Goal: Transaction & Acquisition: Purchase product/service

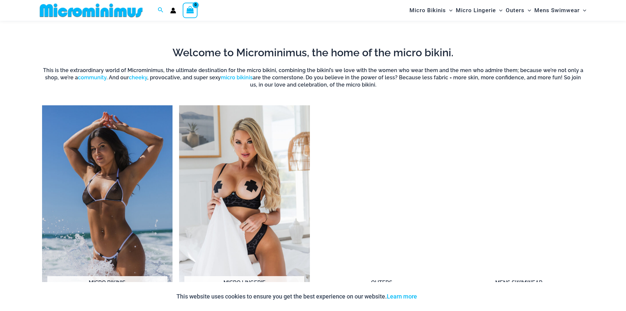
scroll to position [521, 0]
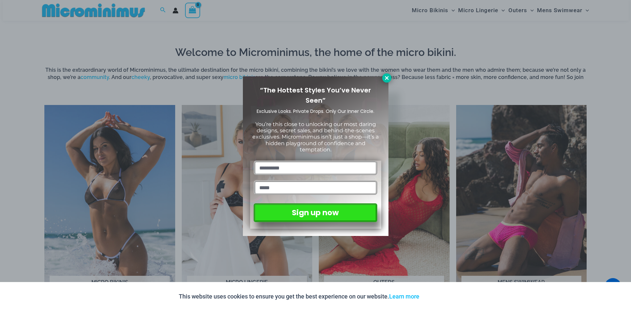
click at [385, 77] on icon at bounding box center [387, 78] width 6 height 6
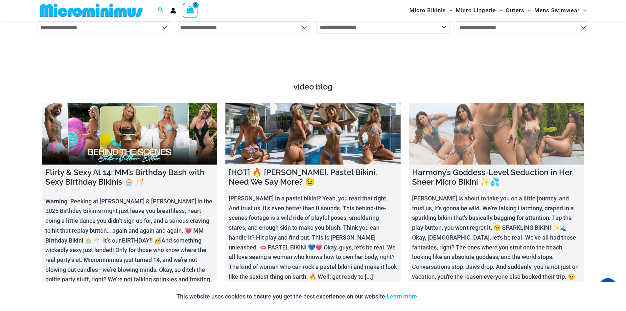
scroll to position [2527, 0]
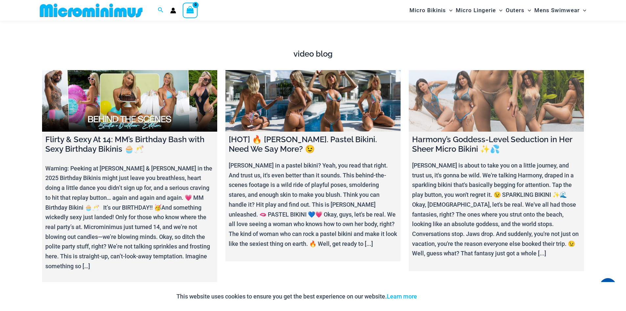
click at [455, 109] on link at bounding box center [496, 100] width 175 height 61
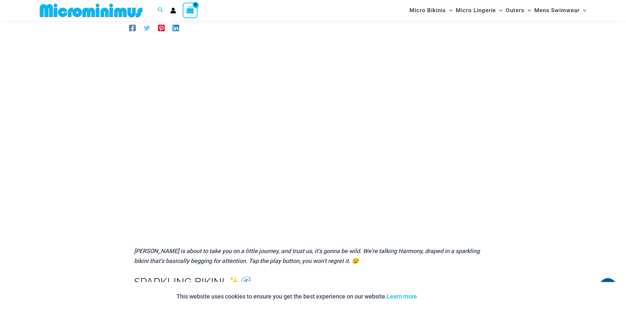
scroll to position [61, 0]
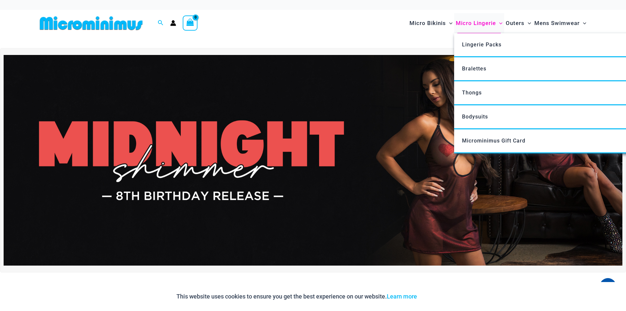
click at [474, 23] on span "Micro Lingerie" at bounding box center [476, 23] width 40 height 17
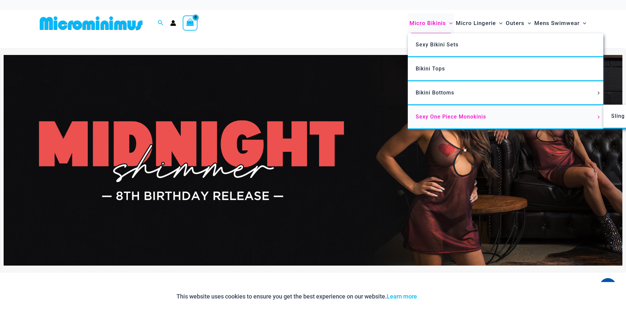
click at [429, 117] on span "Sexy One Piece Monokinis" at bounding box center [451, 116] width 70 height 6
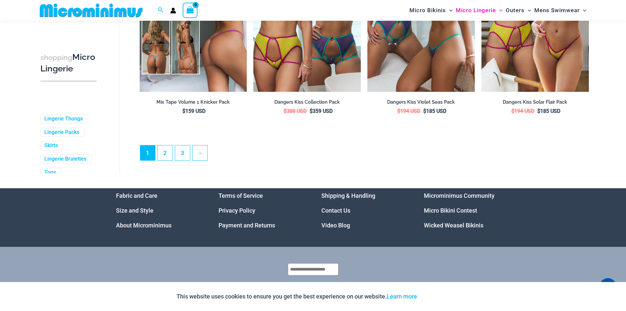
scroll to position [1738, 0]
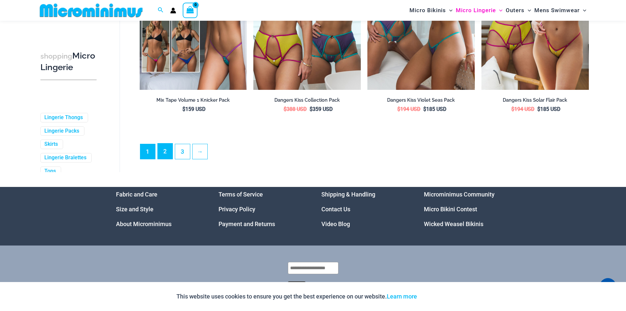
click at [167, 158] on link "2" at bounding box center [165, 150] width 15 height 15
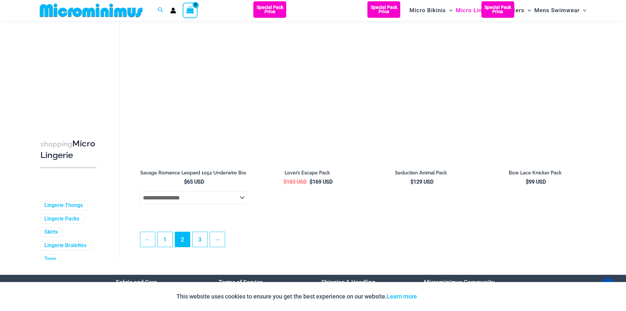
scroll to position [1704, 0]
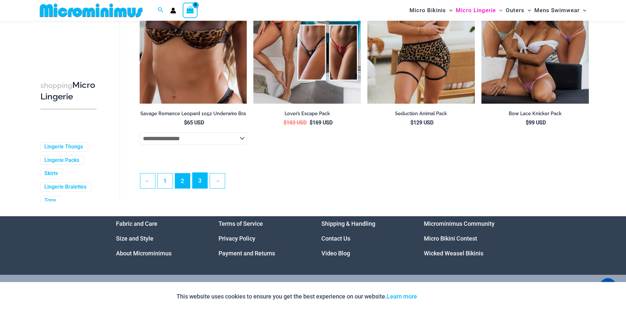
click at [200, 187] on link "3" at bounding box center [200, 180] width 15 height 15
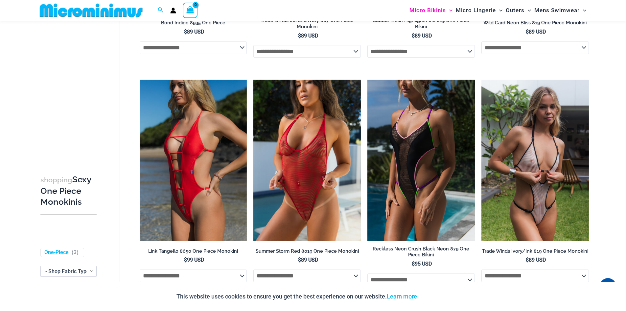
scroll to position [225, 0]
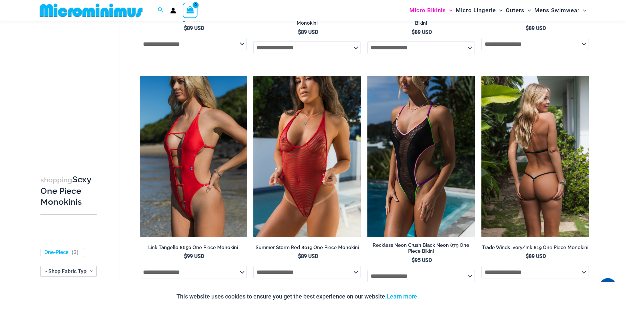
click at [531, 181] on img at bounding box center [536, 156] width 108 height 161
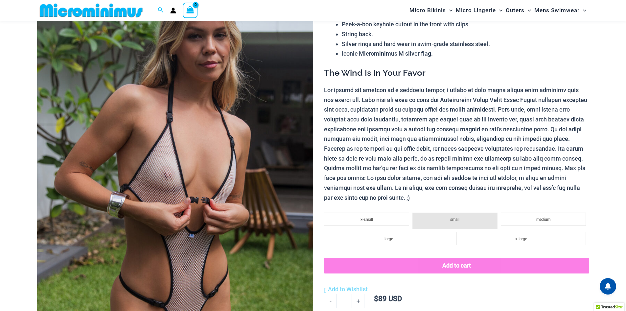
scroll to position [93, 0]
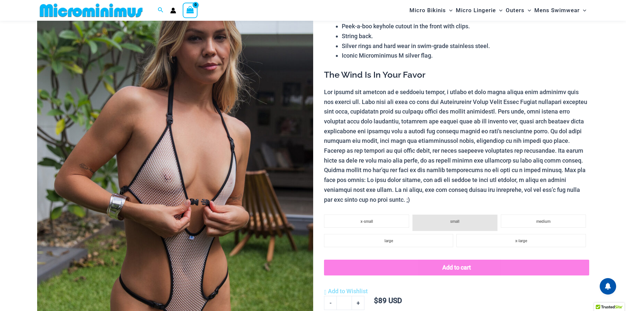
click at [192, 199] on img at bounding box center [175, 174] width 276 height 414
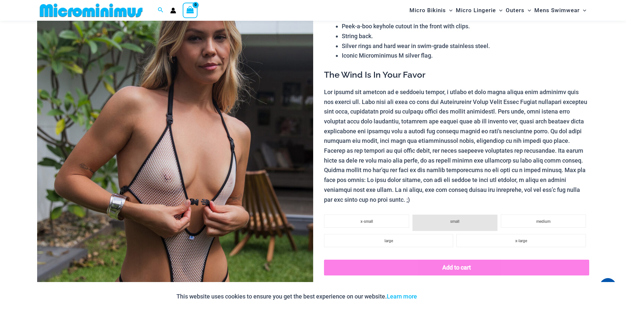
click at [192, 198] on div at bounding box center [313, 155] width 626 height 311
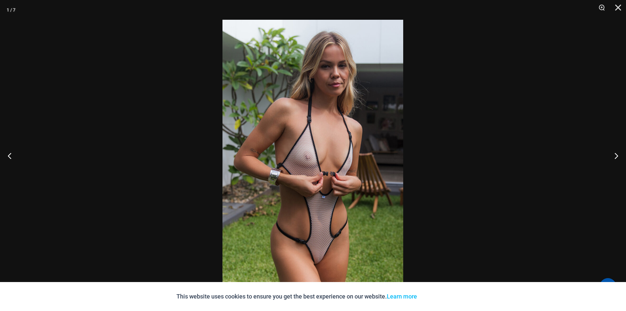
click at [309, 177] on img at bounding box center [313, 155] width 181 height 271
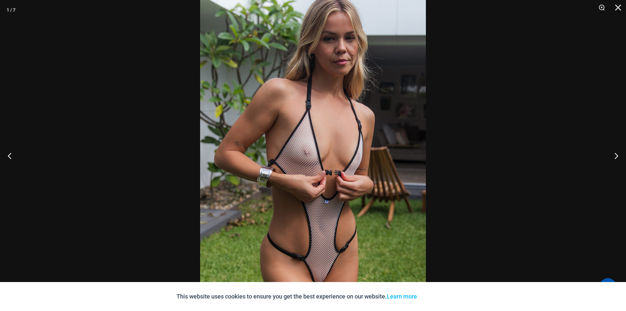
click at [309, 177] on img at bounding box center [313, 150] width 226 height 339
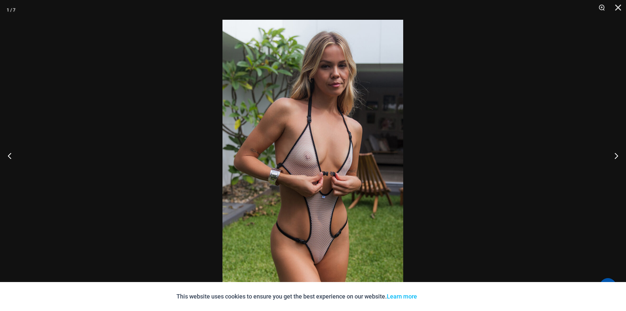
click at [309, 177] on img at bounding box center [313, 155] width 181 height 271
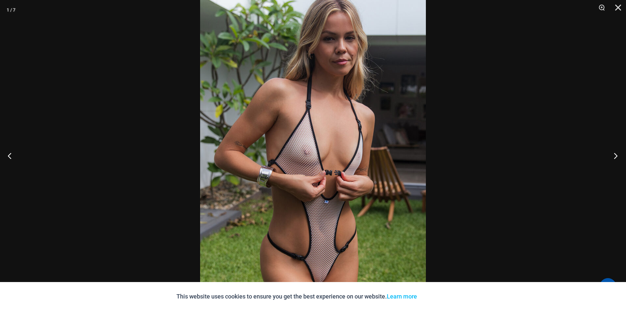
click at [618, 155] on button "Next" at bounding box center [614, 155] width 25 height 33
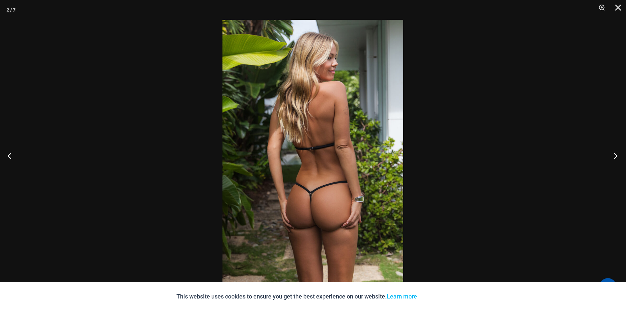
click at [618, 157] on button "Next" at bounding box center [614, 155] width 25 height 33
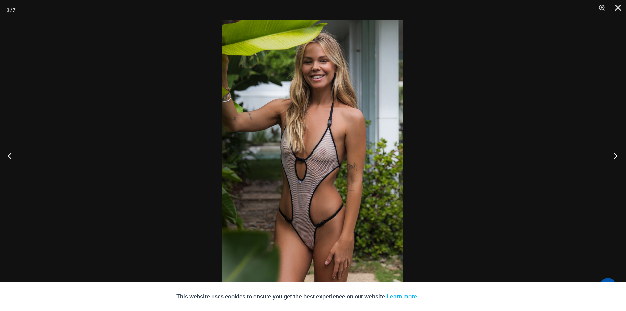
click at [617, 158] on button "Next" at bounding box center [614, 155] width 25 height 33
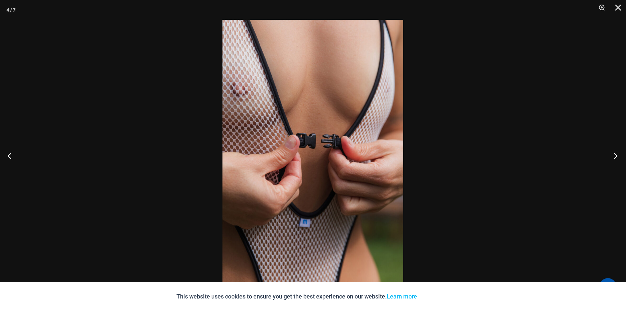
click at [616, 159] on button "Next" at bounding box center [614, 155] width 25 height 33
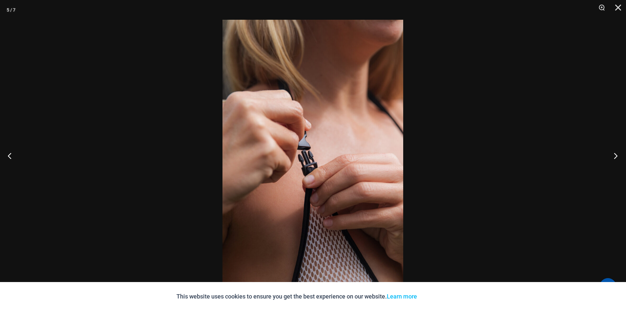
click at [616, 159] on button "Next" at bounding box center [614, 155] width 25 height 33
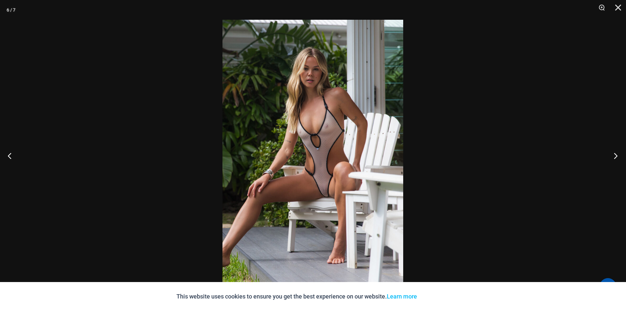
click at [615, 160] on button "Next" at bounding box center [614, 155] width 25 height 33
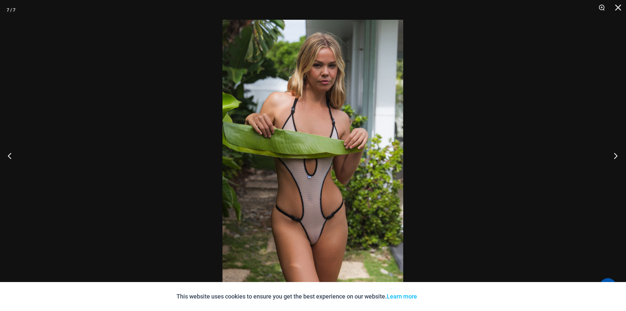
click at [615, 160] on button "Next" at bounding box center [614, 155] width 25 height 33
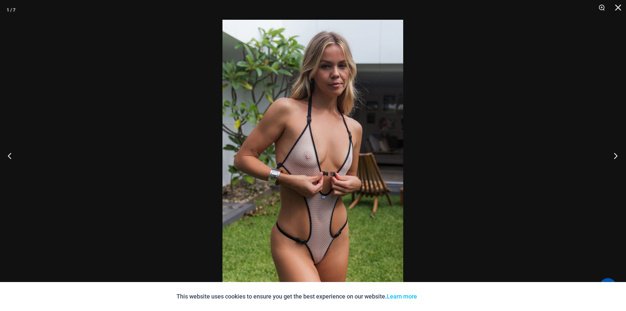
click at [615, 160] on button "Next" at bounding box center [614, 155] width 25 height 33
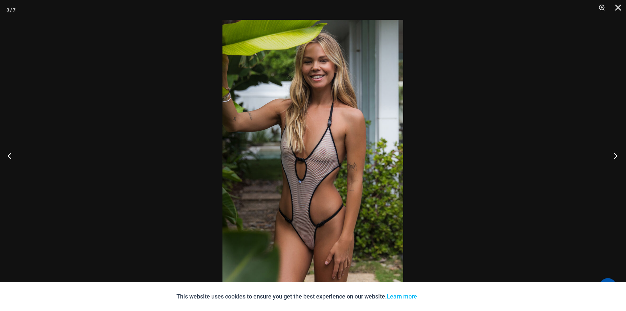
click at [614, 160] on button "Next" at bounding box center [614, 155] width 25 height 33
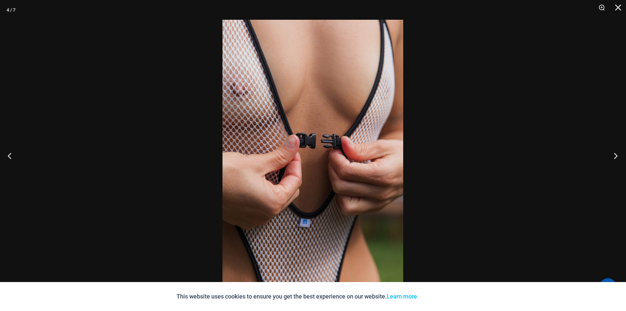
click at [614, 160] on button "Next" at bounding box center [614, 155] width 25 height 33
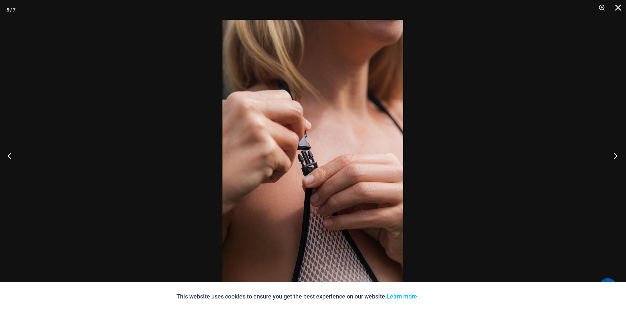
click at [613, 161] on button "Next" at bounding box center [614, 155] width 25 height 33
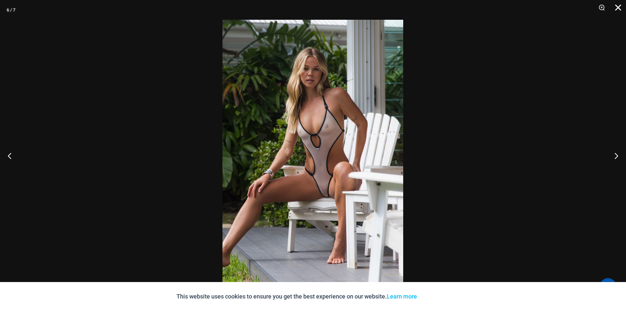
click at [619, 7] on button "Close" at bounding box center [616, 10] width 16 height 20
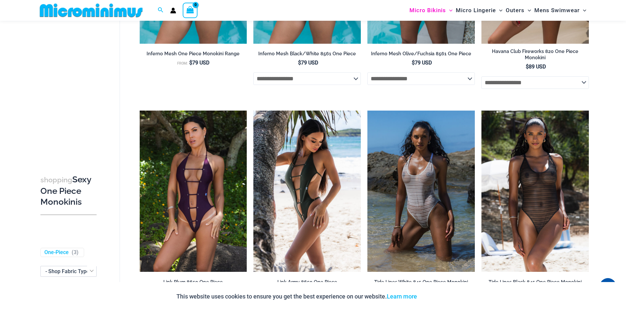
scroll to position [650, 0]
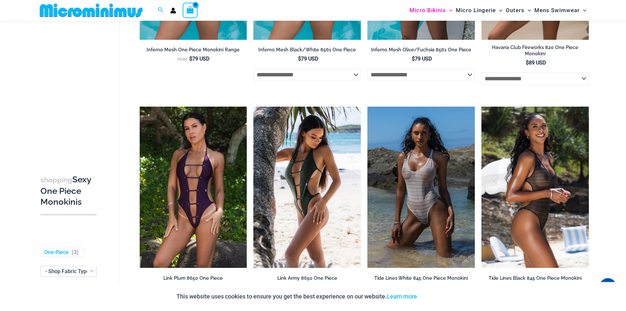
click at [543, 199] on img at bounding box center [536, 187] width 108 height 161
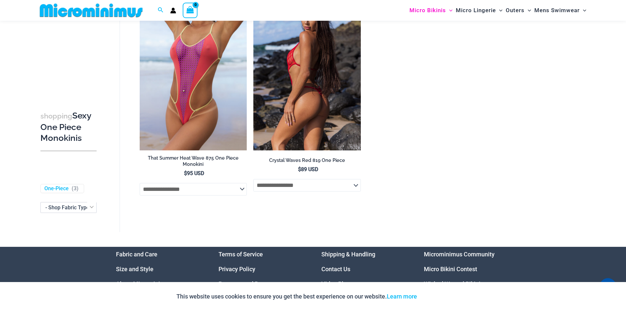
scroll to position [1242, 0]
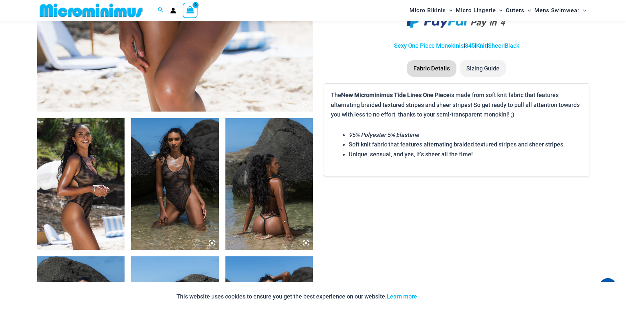
scroll to position [491, 0]
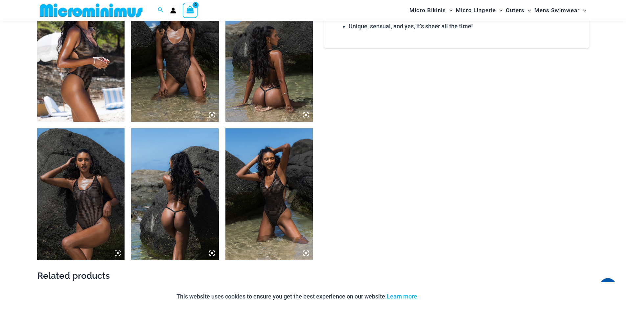
click at [262, 208] on img at bounding box center [270, 194] width 88 height 132
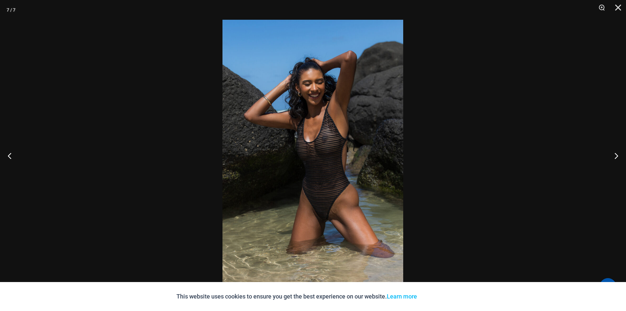
click at [341, 196] on img at bounding box center [313, 155] width 181 height 271
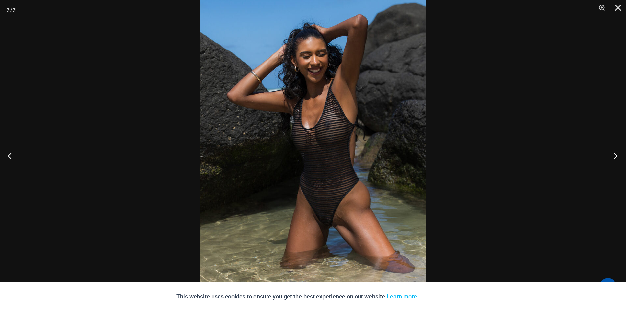
click at [618, 156] on button "Next" at bounding box center [614, 155] width 25 height 33
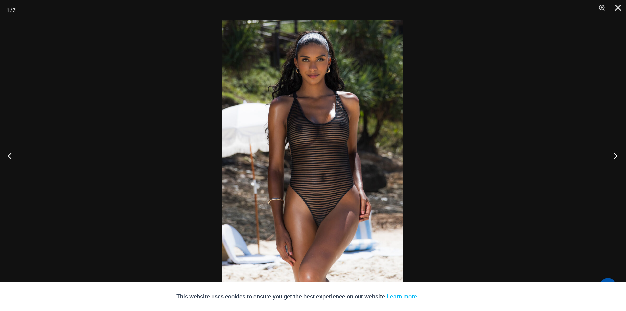
click at [614, 159] on button "Next" at bounding box center [614, 155] width 25 height 33
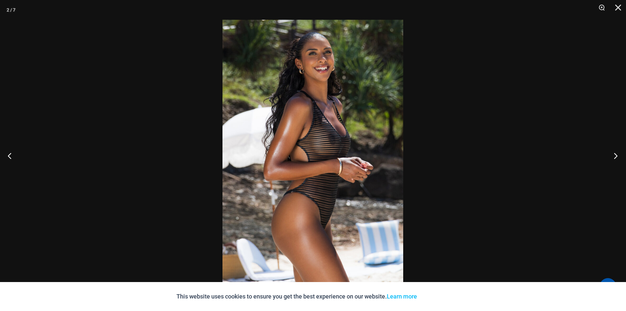
click at [614, 159] on button "Next" at bounding box center [614, 155] width 25 height 33
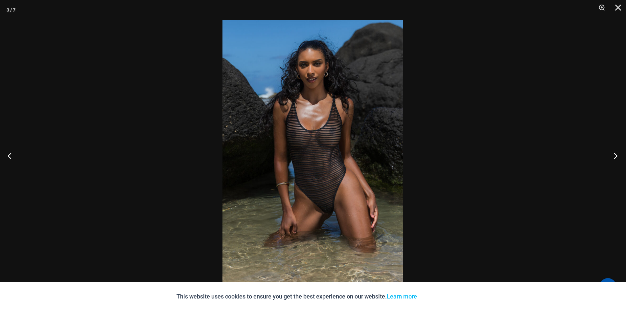
click at [614, 159] on button "Next" at bounding box center [614, 155] width 25 height 33
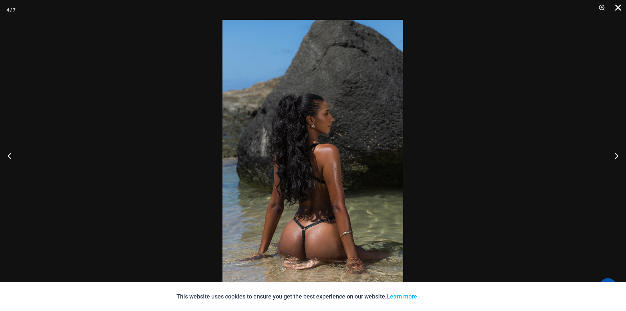
click at [619, 7] on button "Close" at bounding box center [616, 10] width 16 height 20
